Goal: Transaction & Acquisition: Book appointment/travel/reservation

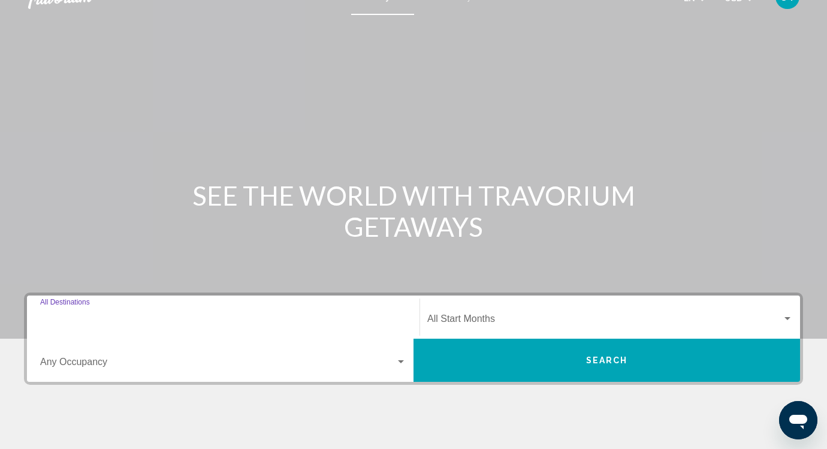
click at [175, 321] on input "Destination All Destinations" at bounding box center [223, 321] width 366 height 11
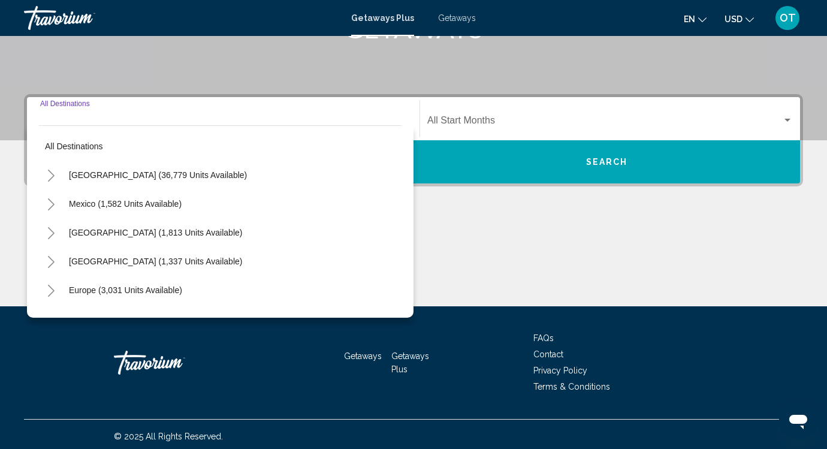
scroll to position [224, 0]
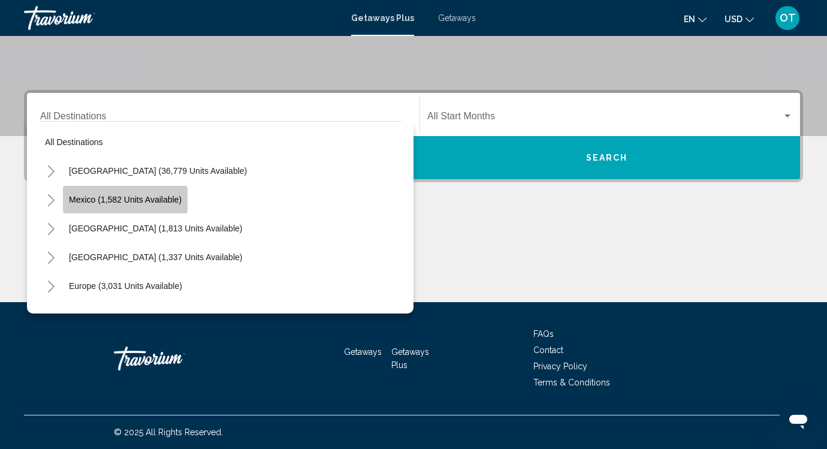
click at [174, 201] on span "Mexico (1,582 units available)" at bounding box center [125, 200] width 113 height 10
type input "**********"
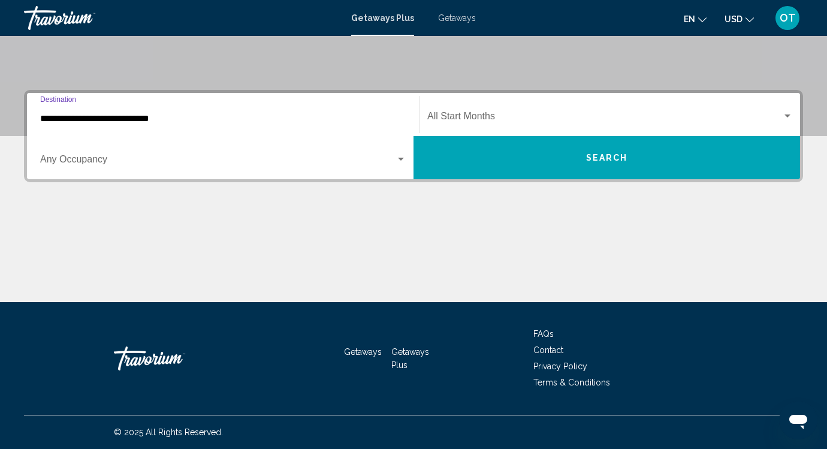
click at [505, 108] on div "Start Month All Start Months" at bounding box center [610, 115] width 366 height 38
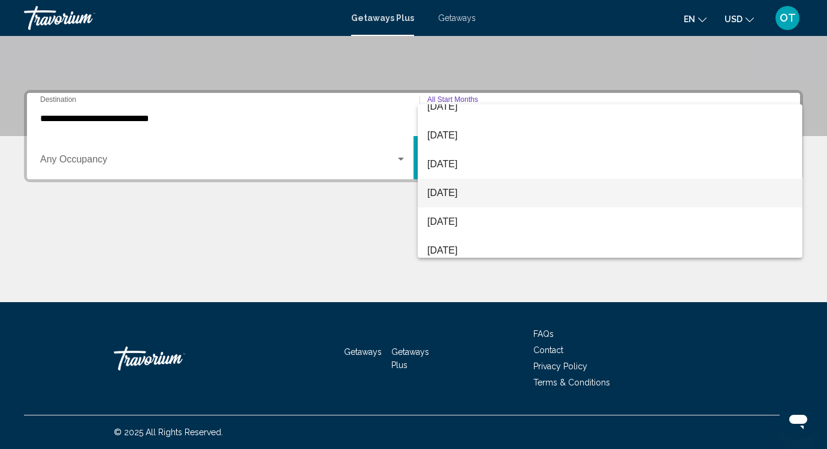
scroll to position [99, 0]
click at [484, 185] on span "[DATE]" at bounding box center [610, 192] width 366 height 29
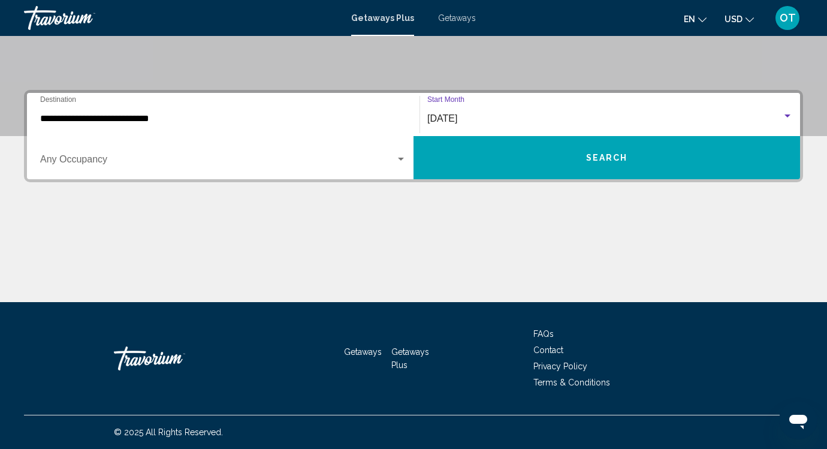
click at [218, 152] on div "Occupancy Any Occupancy" at bounding box center [223, 158] width 366 height 38
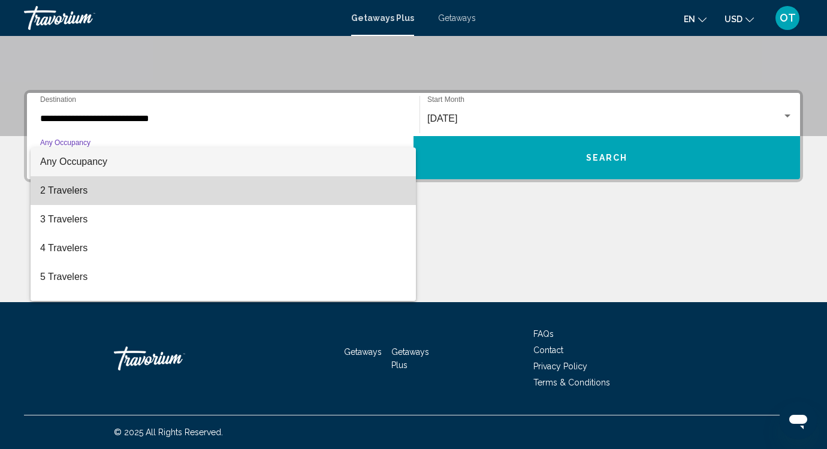
click at [229, 196] on span "2 Travelers" at bounding box center [223, 190] width 366 height 29
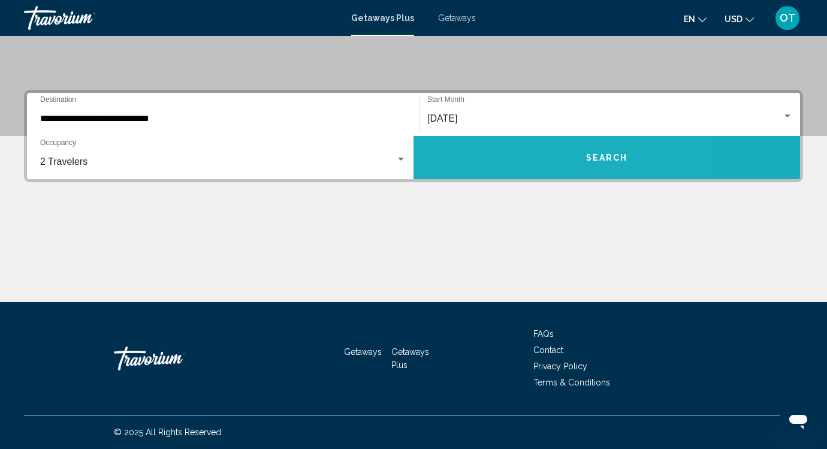
click at [529, 156] on button "Search" at bounding box center [607, 157] width 387 height 43
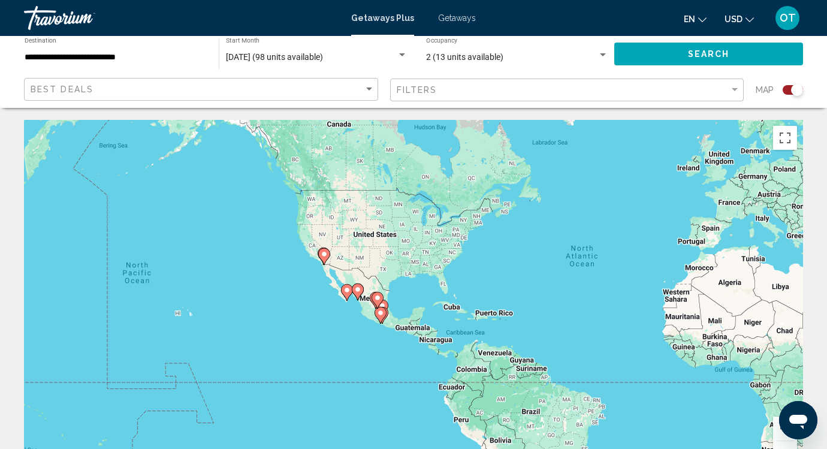
drag, startPoint x: 152, startPoint y: 323, endPoint x: 357, endPoint y: 298, distance: 206.4
click at [357, 298] on gmp-advanced-marker "Main content" at bounding box center [358, 292] width 12 height 18
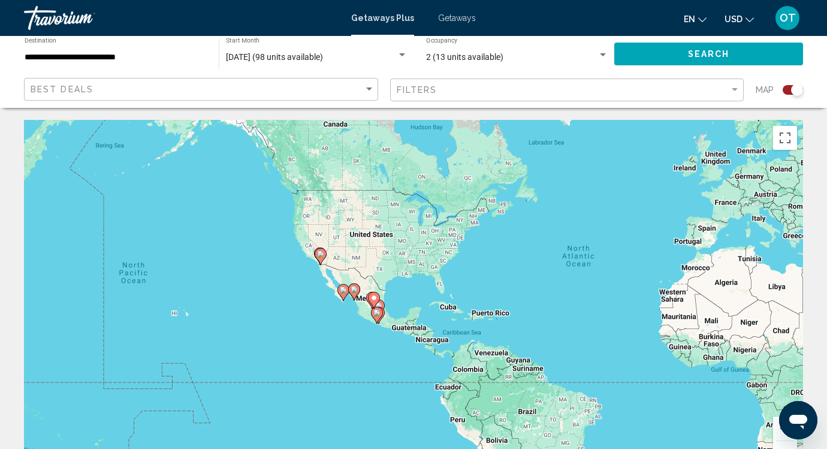
click at [355, 297] on icon "Main content" at bounding box center [354, 291] width 12 height 17
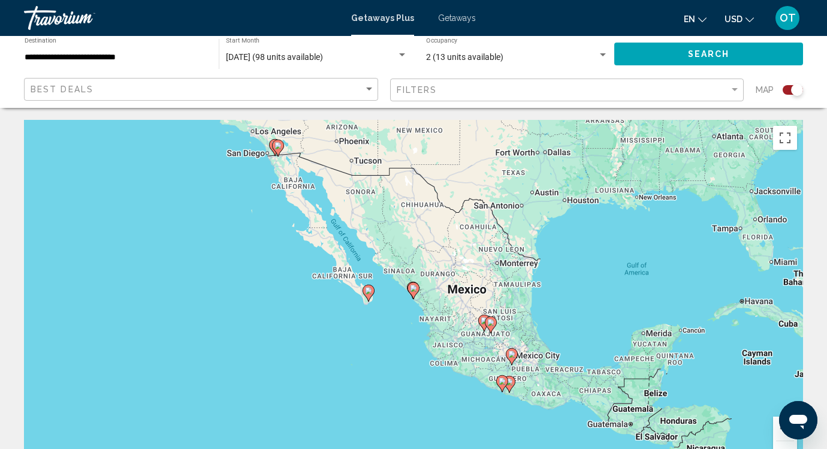
click at [407, 301] on div "To navigate, press the arrow keys. To activate drag with keyboard, press Alt + …" at bounding box center [413, 300] width 779 height 360
click at [411, 286] on image "Main content" at bounding box center [413, 288] width 7 height 7
type input "**********"
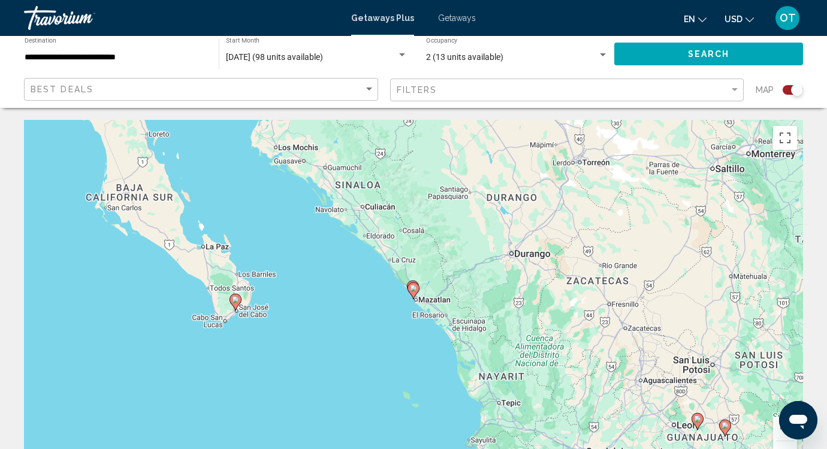
click at [402, 294] on div "To navigate, press the arrow keys. To activate drag with keyboard, press Alt + …" at bounding box center [413, 300] width 779 height 360
click at [414, 293] on icon "Main content" at bounding box center [413, 291] width 11 height 16
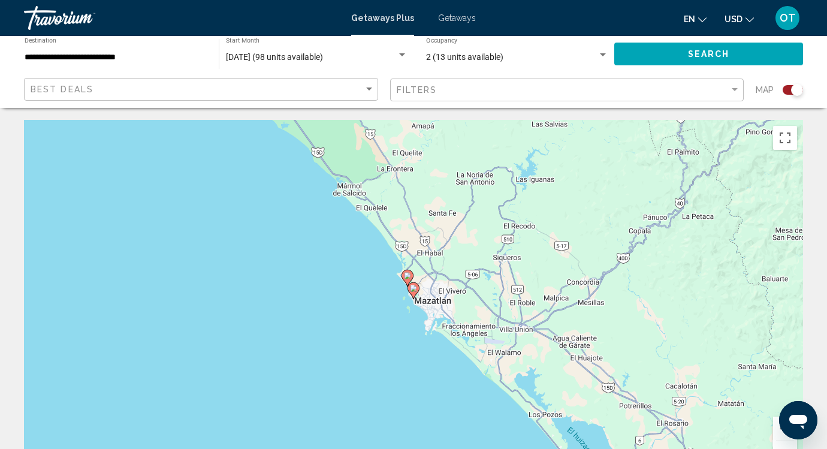
click at [408, 294] on gmp-advanced-marker "Main content" at bounding box center [414, 291] width 12 height 18
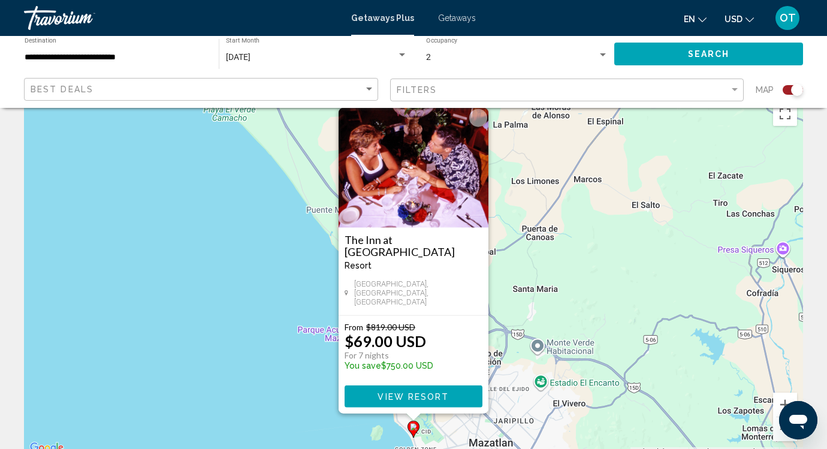
scroll to position [23, 0]
click at [384, 373] on div "From $819.00 USD $69.00 USD For 7 nights You save $750.00 USD" at bounding box center [389, 349] width 89 height 55
click at [408, 388] on button "View Resort" at bounding box center [414, 397] width 138 height 22
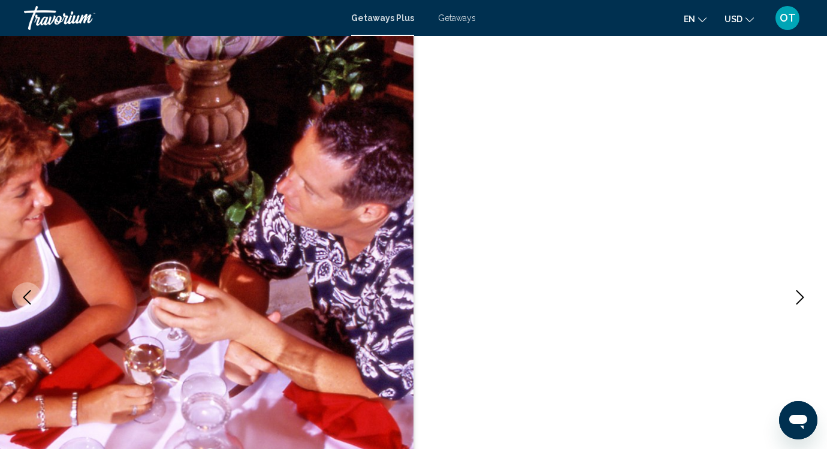
scroll to position [96, 0]
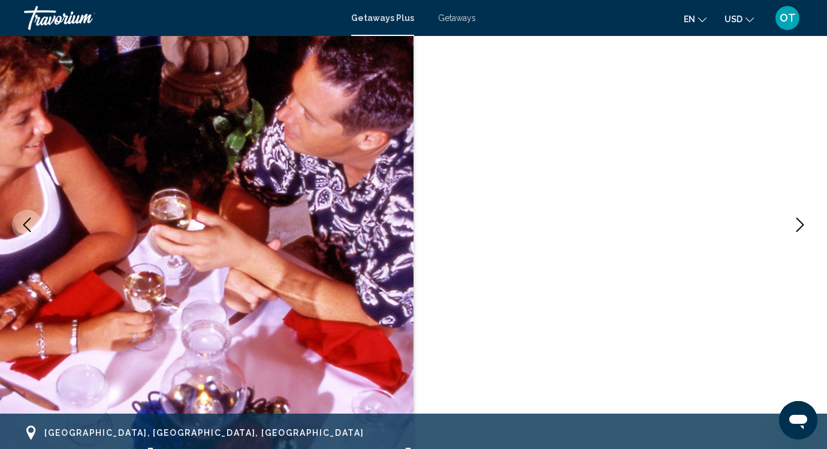
drag, startPoint x: 414, startPoint y: 283, endPoint x: 447, endPoint y: 288, distance: 34.0
click at [447, 288] on div "Main content" at bounding box center [413, 224] width 827 height 569
click at [805, 221] on icon "Next image" at bounding box center [800, 225] width 14 height 14
click at [801, 219] on icon "Next image" at bounding box center [800, 225] width 14 height 14
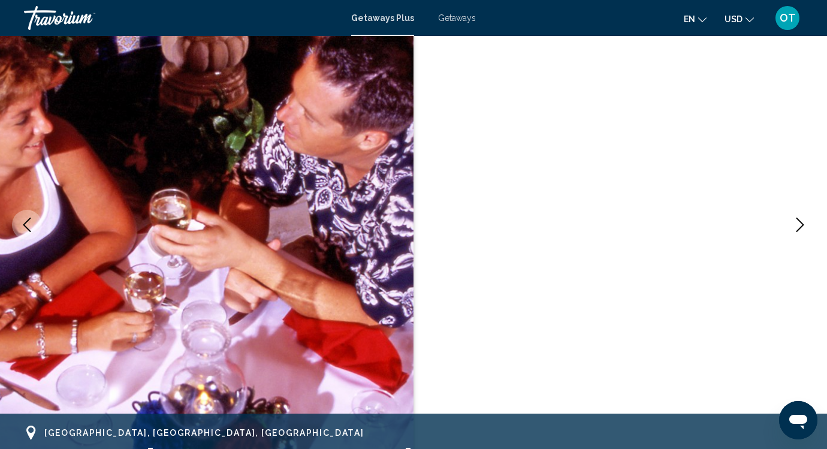
click at [801, 219] on icon "Next image" at bounding box center [800, 225] width 14 height 14
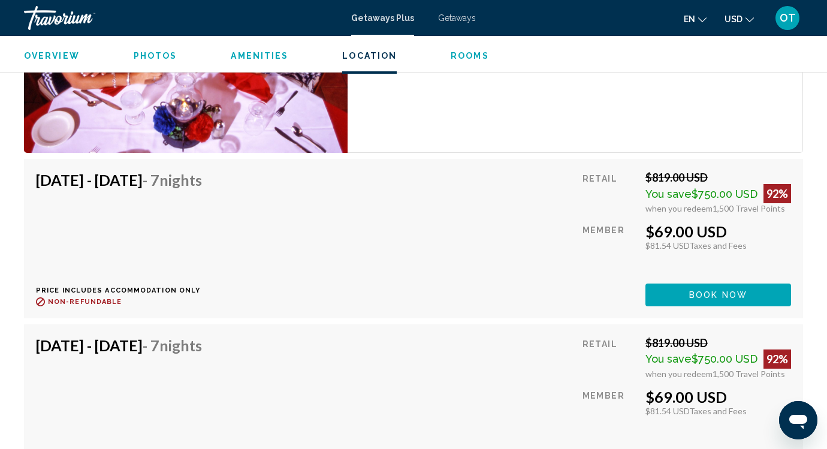
scroll to position [2192, 0]
click at [682, 291] on button "Book now" at bounding box center [718, 295] width 146 height 22
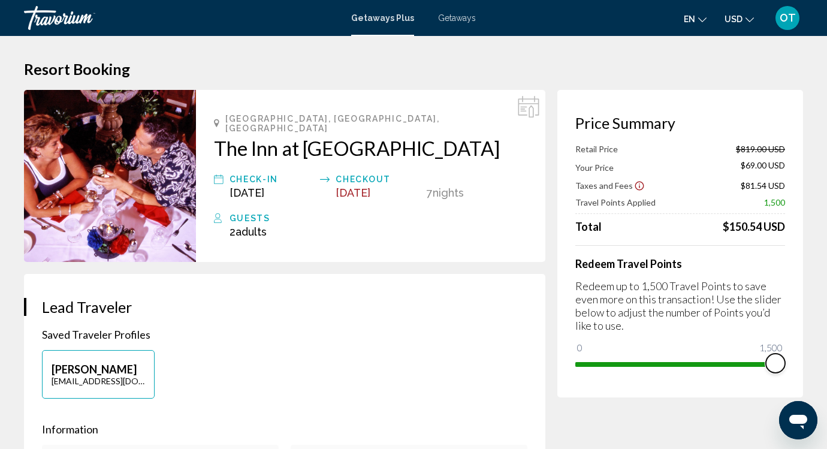
drag, startPoint x: 776, startPoint y: 355, endPoint x: 805, endPoint y: 361, distance: 30.0
drag, startPoint x: 776, startPoint y: 363, endPoint x: 579, endPoint y: 355, distance: 196.7
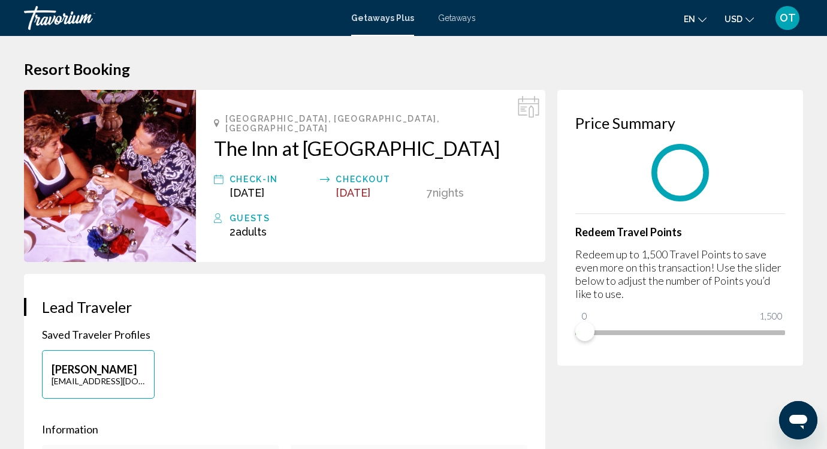
click at [579, 355] on div "**********" at bounding box center [413, 224] width 827 height 449
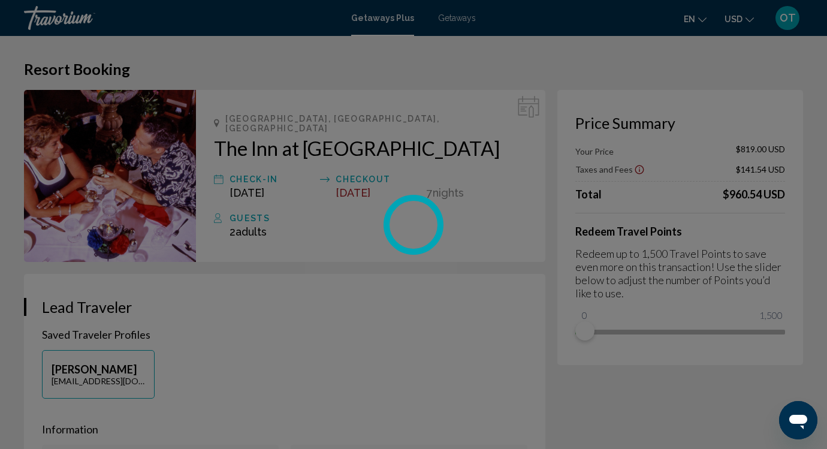
drag, startPoint x: 584, startPoint y: 332, endPoint x: 659, endPoint y: 330, distance: 74.4
click at [659, 330] on div at bounding box center [413, 224] width 827 height 449
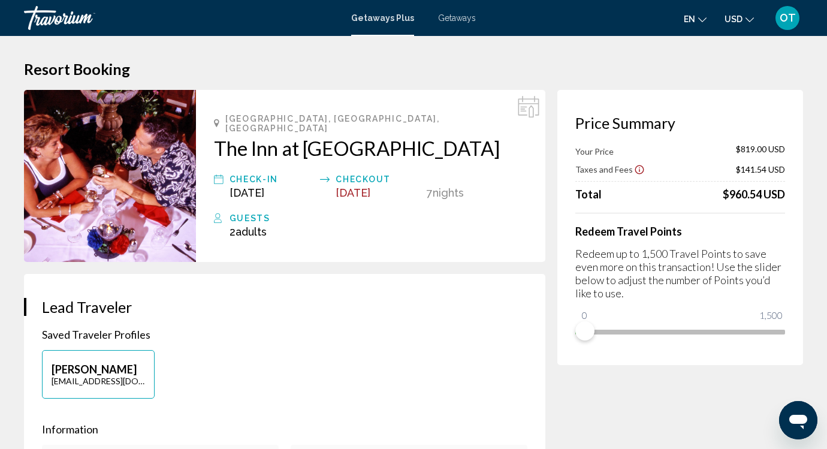
drag, startPoint x: 562, startPoint y: 339, endPoint x: 610, endPoint y: 336, distance: 48.0
click at [610, 336] on div "Price Summary Your Price $819.00 USD Taxes and Fees $141.54 USD Total $960.54 U…" at bounding box center [680, 227] width 246 height 275
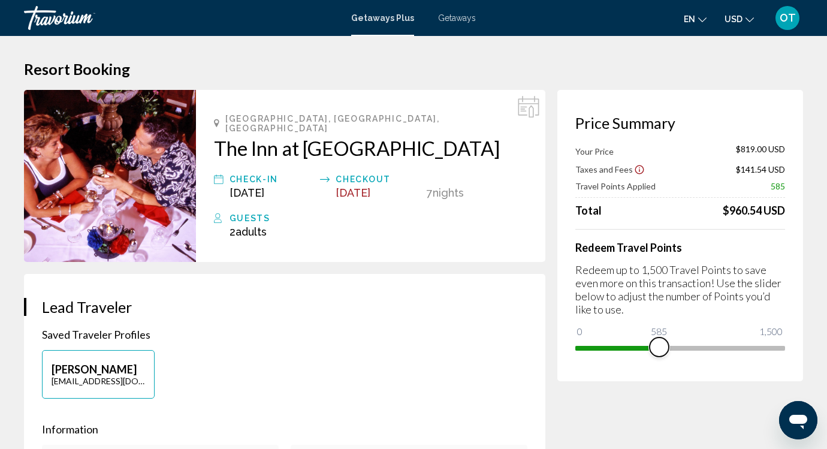
drag, startPoint x: 594, startPoint y: 333, endPoint x: 659, endPoint y: 328, distance: 65.5
click at [659, 346] on ngx-slider "0 1,500 585" at bounding box center [680, 347] width 210 height 2
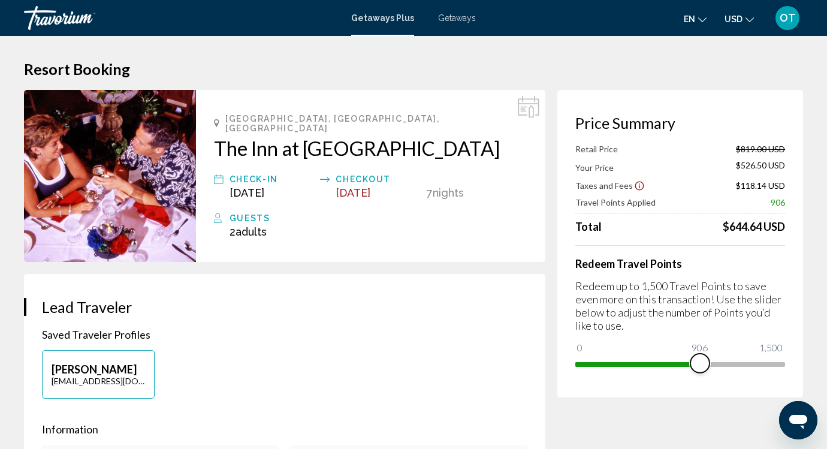
drag, startPoint x: 664, startPoint y: 367, endPoint x: 700, endPoint y: 364, distance: 36.1
click at [700, 364] on span "Main content" at bounding box center [699, 363] width 19 height 19
drag, startPoint x: 700, startPoint y: 364, endPoint x: 784, endPoint y: 361, distance: 84.0
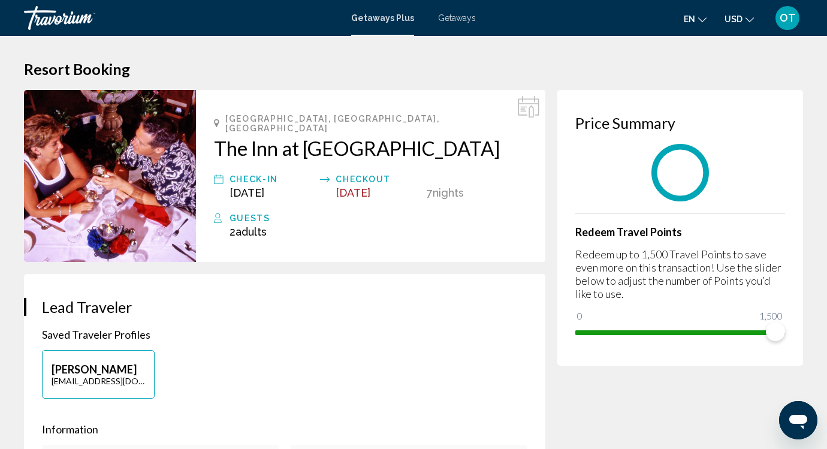
click at [784, 361] on div "**********" at bounding box center [413, 224] width 827 height 449
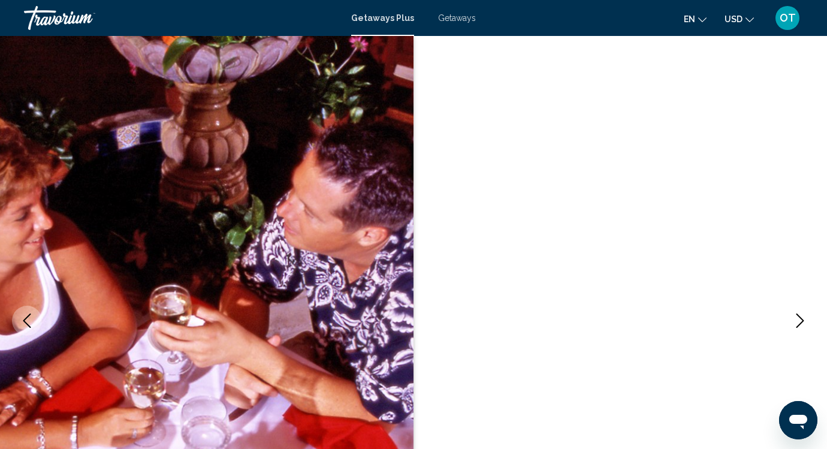
scroll to position [96, 0]
